Goal: Navigation & Orientation: Find specific page/section

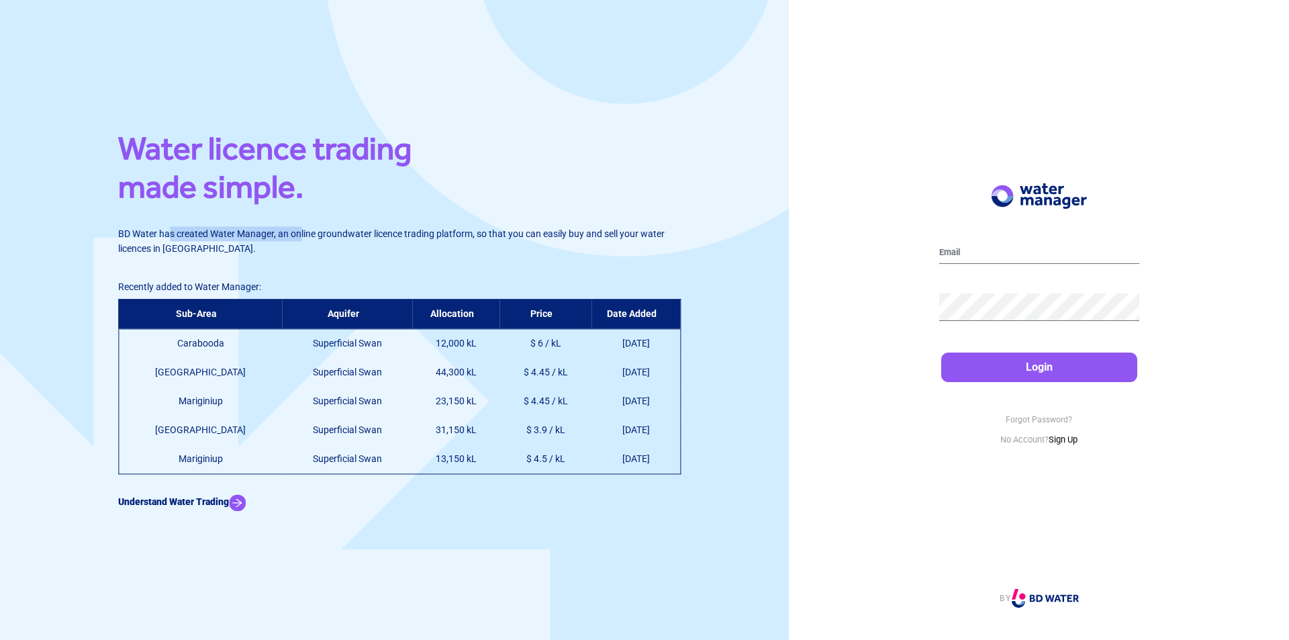
drag, startPoint x: 164, startPoint y: 234, endPoint x: 306, endPoint y: 224, distance: 142.6
click at [299, 224] on div "Water licence trading made simple. BD Water has created Water Manager, an onlin…" at bounding box center [394, 320] width 552 height 382
drag, startPoint x: 323, startPoint y: 229, endPoint x: 367, endPoint y: 230, distance: 44.3
click at [344, 230] on p "BD Water has created Water Manager, an online groundwater licence trading platf…" at bounding box center [394, 241] width 552 height 30
drag, startPoint x: 471, startPoint y: 233, endPoint x: 624, endPoint y: 235, distance: 153.7
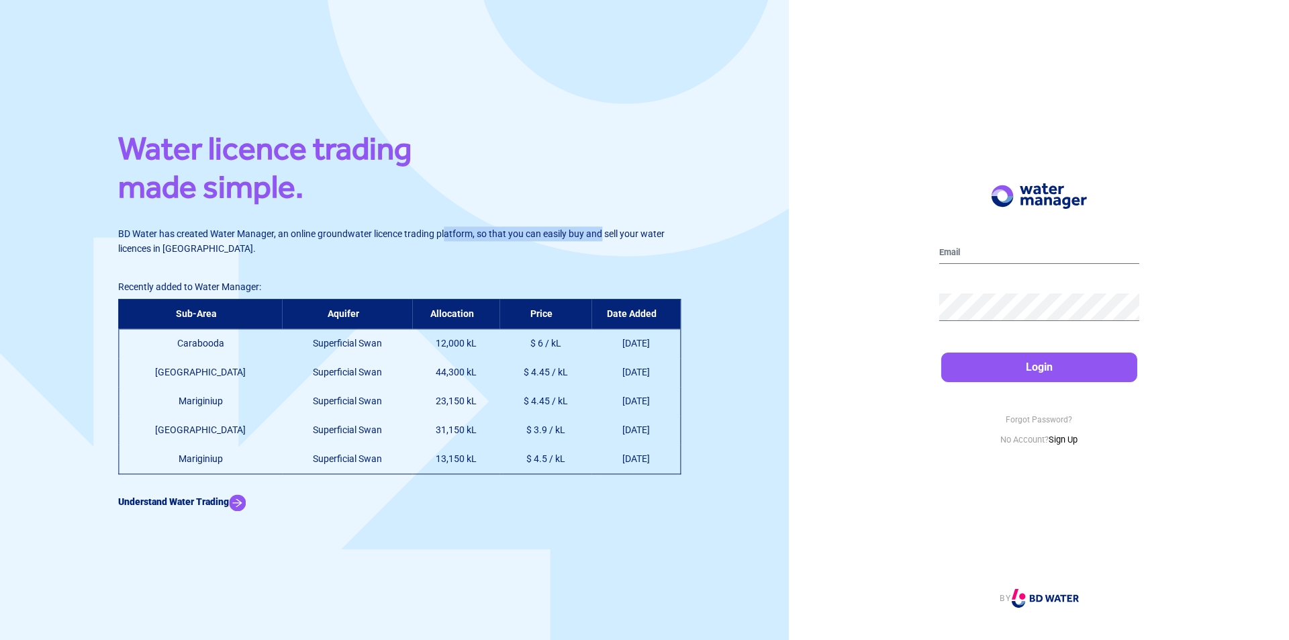
click at [620, 235] on p "BD Water has created Water Manager, an online groundwater licence trading platf…" at bounding box center [394, 241] width 552 height 30
click at [673, 235] on div "Water licence trading made simple. BD Water has created Water Manager, an onlin…" at bounding box center [394, 320] width 789 height 640
drag, startPoint x: 144, startPoint y: 287, endPoint x: 179, endPoint y: 289, distance: 34.3
click at [179, 289] on span "Recently added to Water Manager:" at bounding box center [189, 286] width 143 height 11
click at [180, 289] on span "Recently added to Water Manager:" at bounding box center [189, 286] width 143 height 11
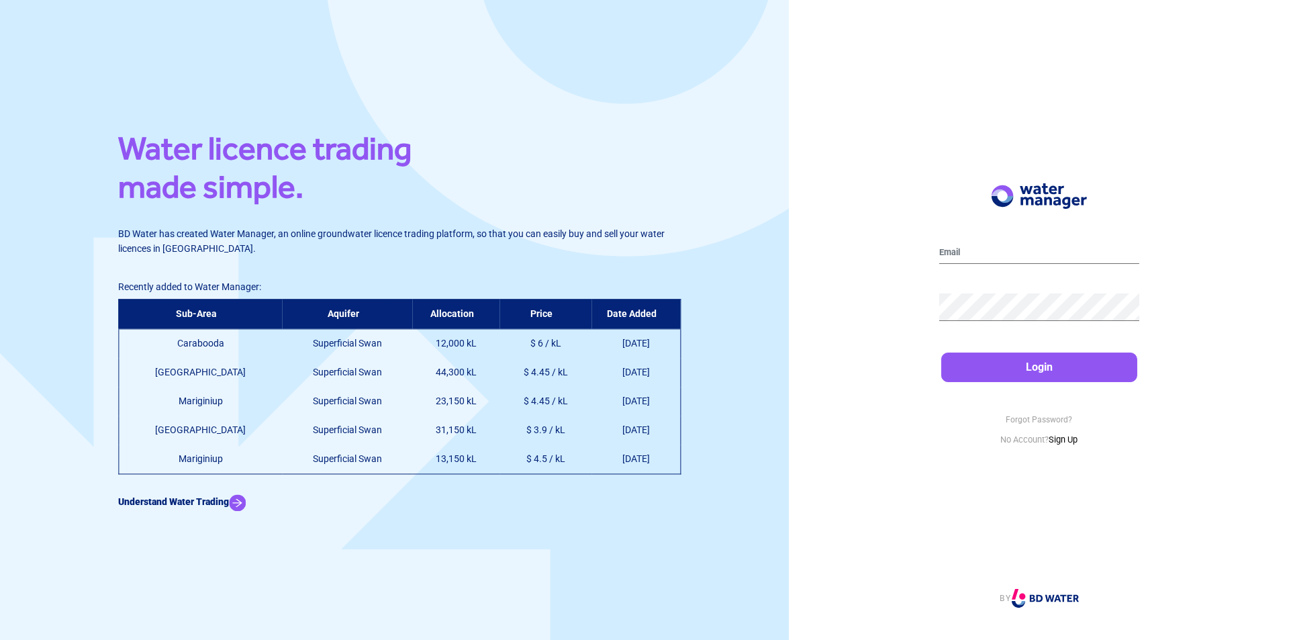
click at [180, 289] on span "Recently added to Water Manager:" at bounding box center [189, 286] width 143 height 11
drag, startPoint x: 275, startPoint y: 397, endPoint x: 356, endPoint y: 399, distance: 81.9
click at [356, 399] on td "Superficial Swan" at bounding box center [347, 401] width 130 height 29
click at [246, 505] on img at bounding box center [237, 502] width 17 height 17
